Goal: Find specific page/section: Find specific page/section

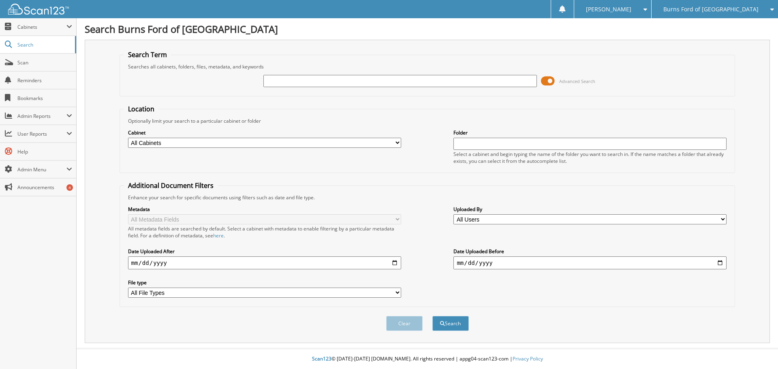
click at [306, 81] on input "text" at bounding box center [399, 81] width 273 height 12
type input "[PERSON_NAME]"
click at [432, 316] on button "Search" at bounding box center [450, 323] width 36 height 15
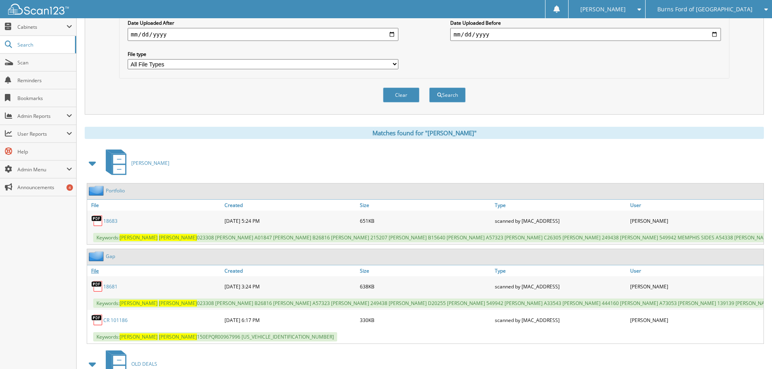
scroll to position [243, 0]
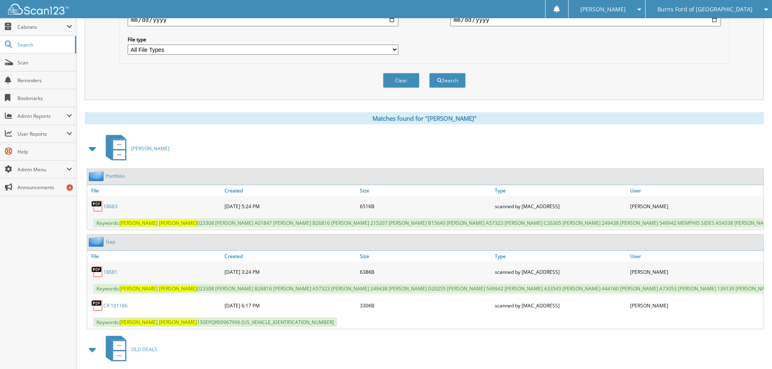
click at [119, 309] on link "CR 101186" at bounding box center [115, 305] width 24 height 7
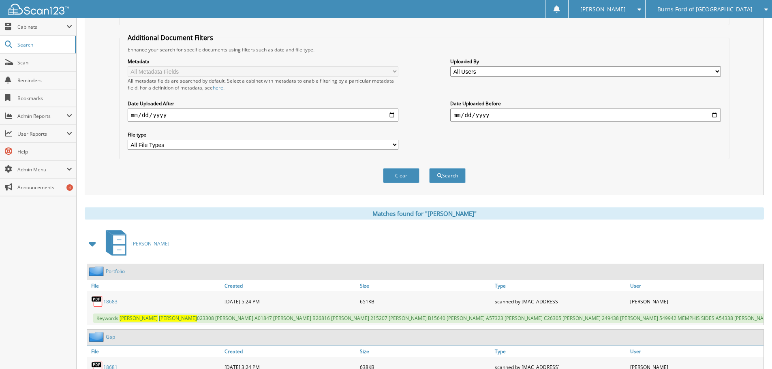
scroll to position [40, 0]
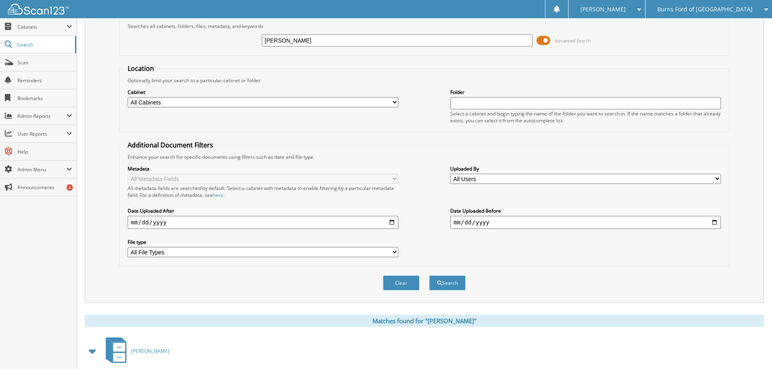
drag, startPoint x: 325, startPoint y: 38, endPoint x: 245, endPoint y: 40, distance: 80.6
click at [245, 40] on div "JEREMY SPENCER Advanced Search" at bounding box center [424, 41] width 601 height 22
type input "100914"
click at [429, 275] on button "Search" at bounding box center [447, 282] width 36 height 15
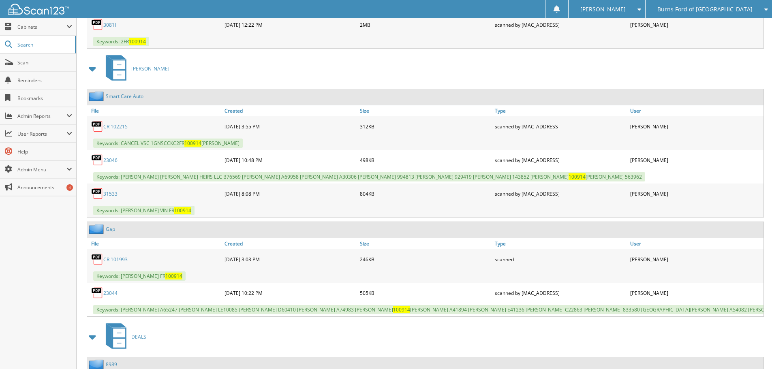
scroll to position [526, 0]
click at [114, 259] on link "CR 101993" at bounding box center [115, 259] width 24 height 7
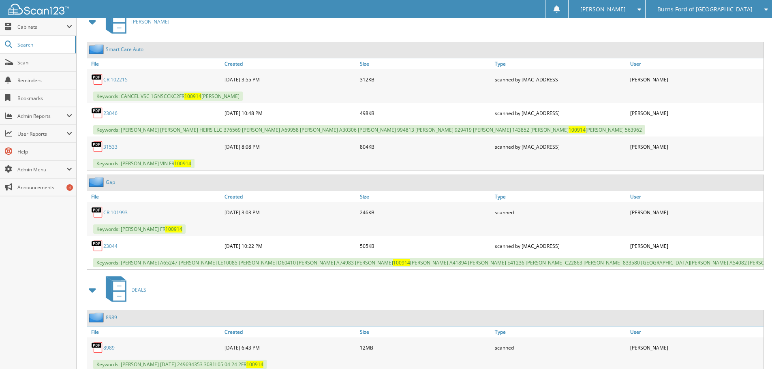
scroll to position [648, 0]
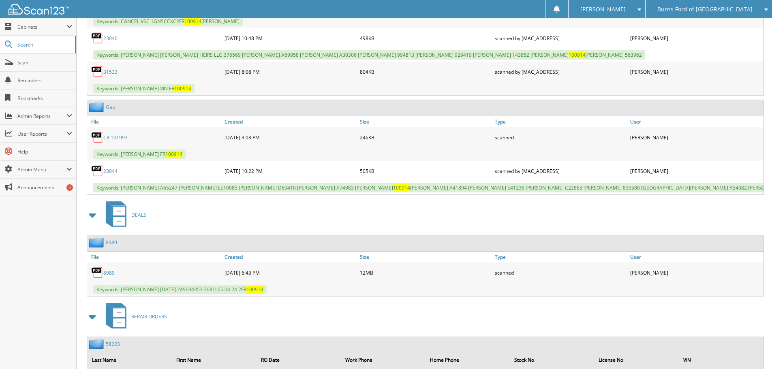
click at [111, 276] on link "8989" at bounding box center [108, 272] width 11 height 7
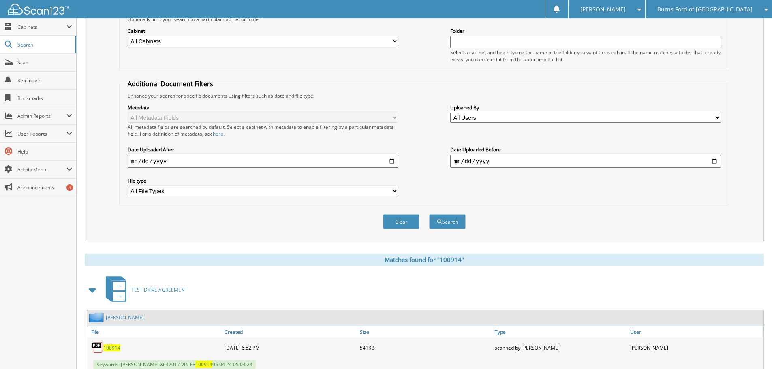
scroll to position [0, 0]
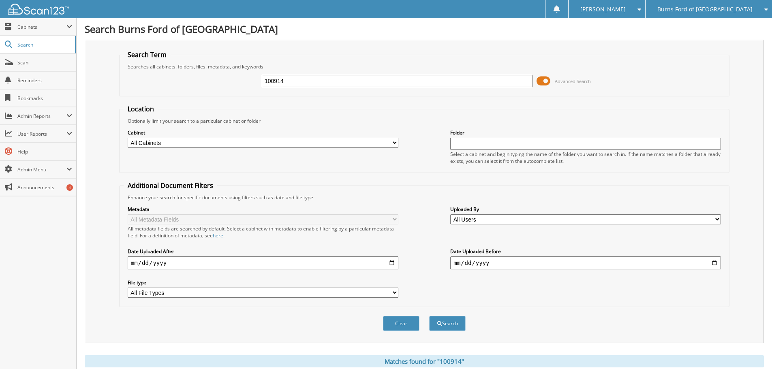
drag, startPoint x: 258, startPoint y: 85, endPoint x: 211, endPoint y: 82, distance: 46.6
click at [213, 83] on div "100914 Advanced Search" at bounding box center [424, 81] width 601 height 22
type input "B15154"
click at [429, 316] on button "Search" at bounding box center [447, 323] width 36 height 15
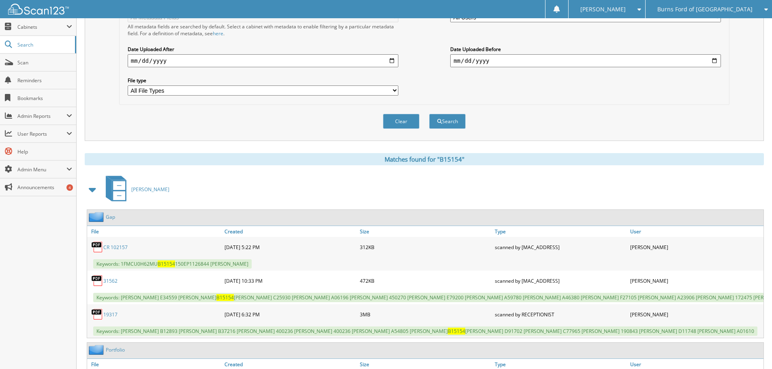
scroll to position [202, 0]
click at [114, 247] on link "CR 102157" at bounding box center [115, 246] width 24 height 7
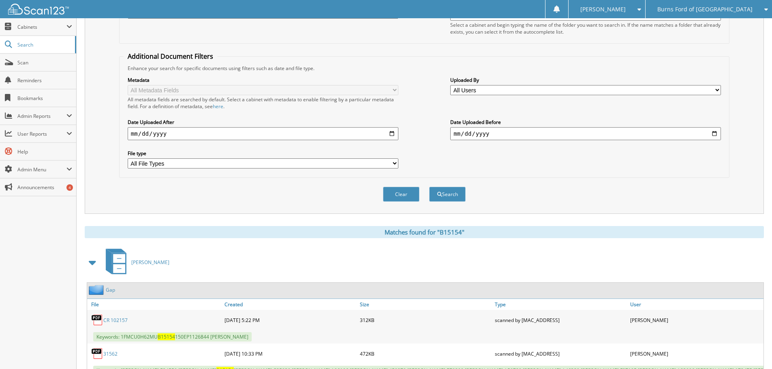
scroll to position [40, 0]
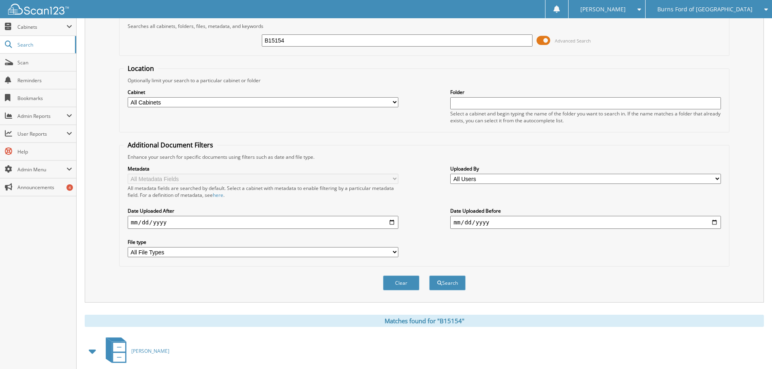
drag, startPoint x: 253, startPoint y: 39, endPoint x: 222, endPoint y: 40, distance: 31.2
click at [222, 40] on div "B15154 Advanced Search" at bounding box center [424, 41] width 601 height 22
type input "E"
type input "[PERSON_NAME]"
click at [429, 275] on button "Search" at bounding box center [447, 282] width 36 height 15
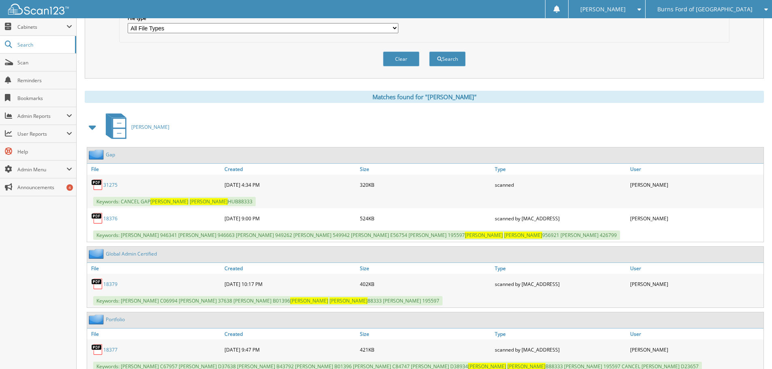
scroll to position [283, 0]
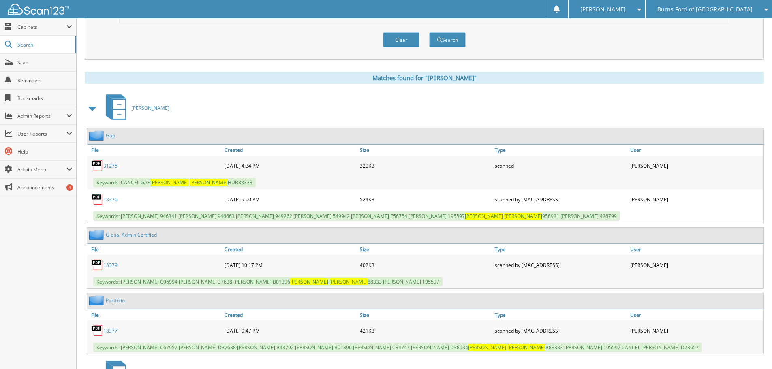
click at [109, 168] on link "31275" at bounding box center [110, 165] width 14 height 7
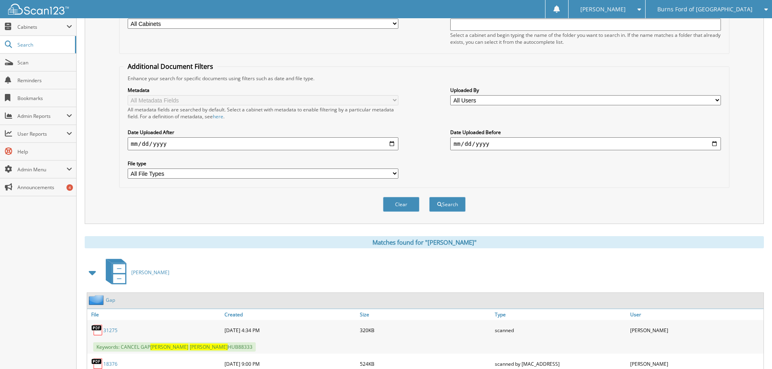
scroll to position [40, 0]
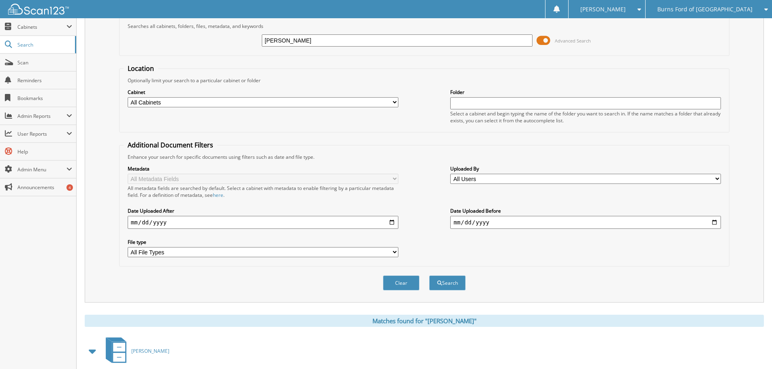
drag, startPoint x: 312, startPoint y: 40, endPoint x: 249, endPoint y: 39, distance: 62.8
click at [249, 39] on div "DEBBIE JONES Advanced Search" at bounding box center [424, 41] width 601 height 22
type input "[PERSON_NAME]"
click at [429, 275] on button "Search" at bounding box center [447, 282] width 36 height 15
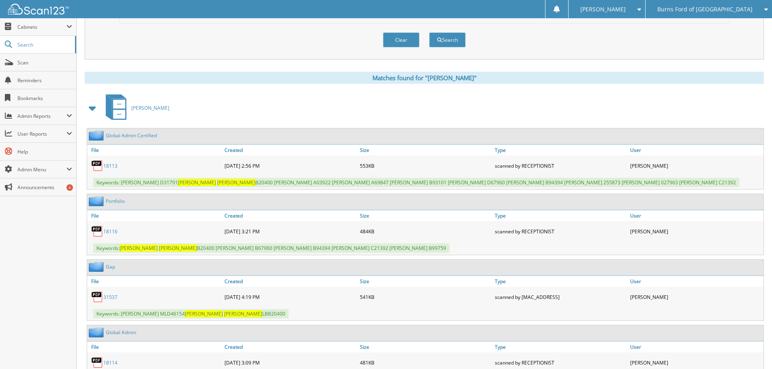
scroll to position [324, 0]
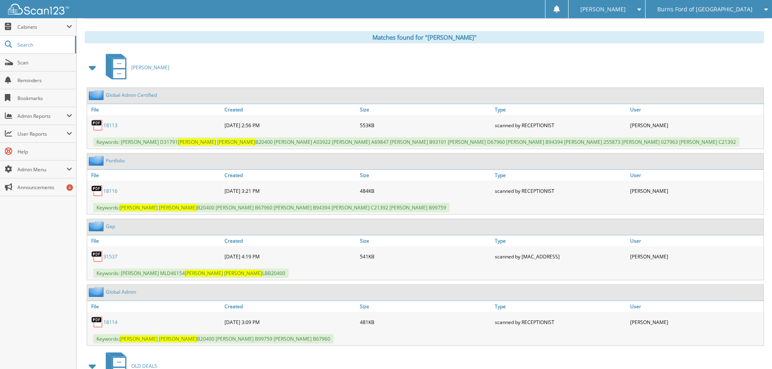
click at [109, 257] on link "31537" at bounding box center [110, 256] width 14 height 7
